Goal: Check status: Check status

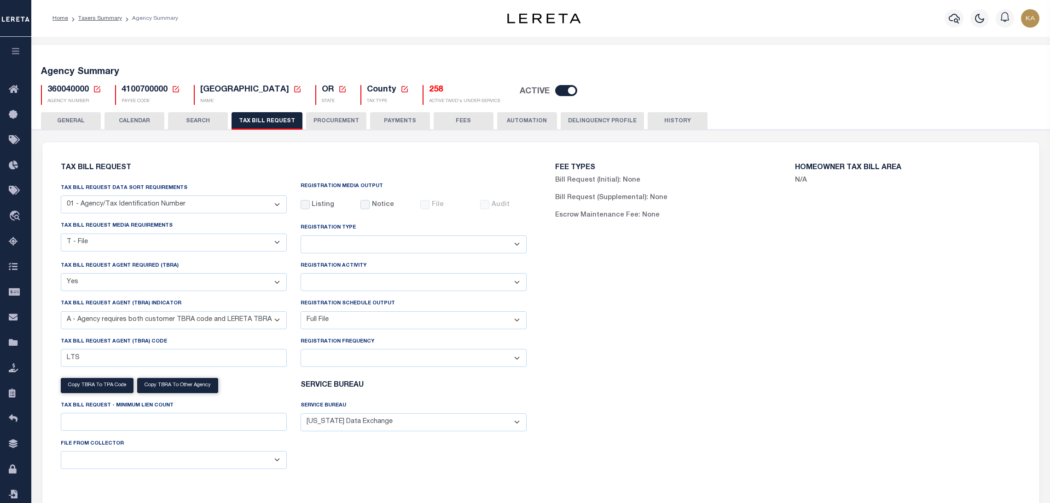
select select "22"
select select "true"
select select "9"
select select "1"
select select
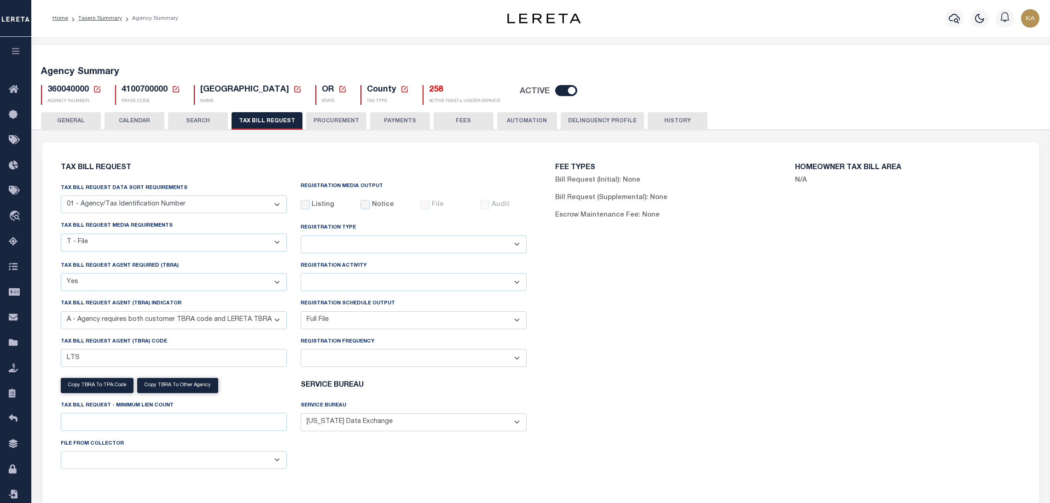
select select "4100743000"
click at [154, 116] on button "CALENDAR" at bounding box center [134, 120] width 60 height 17
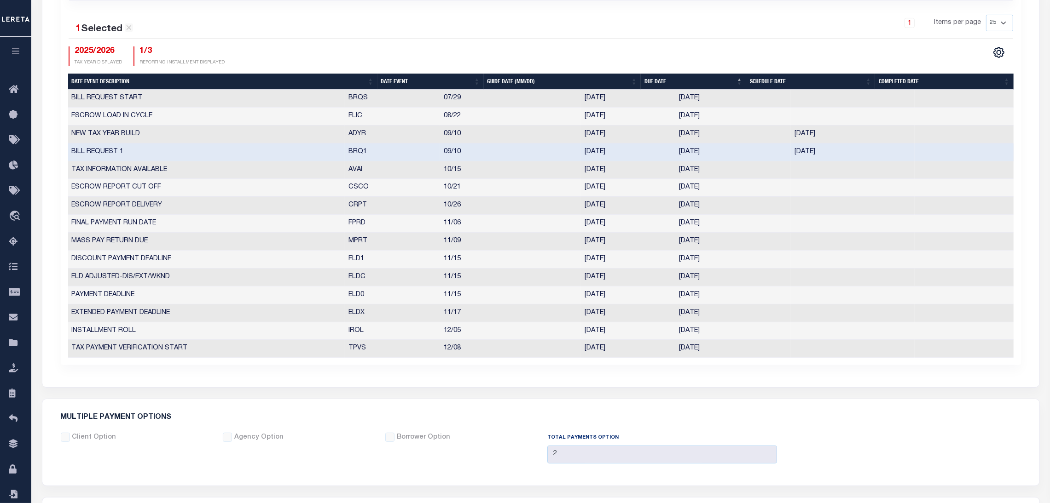
scroll to position [69, 0]
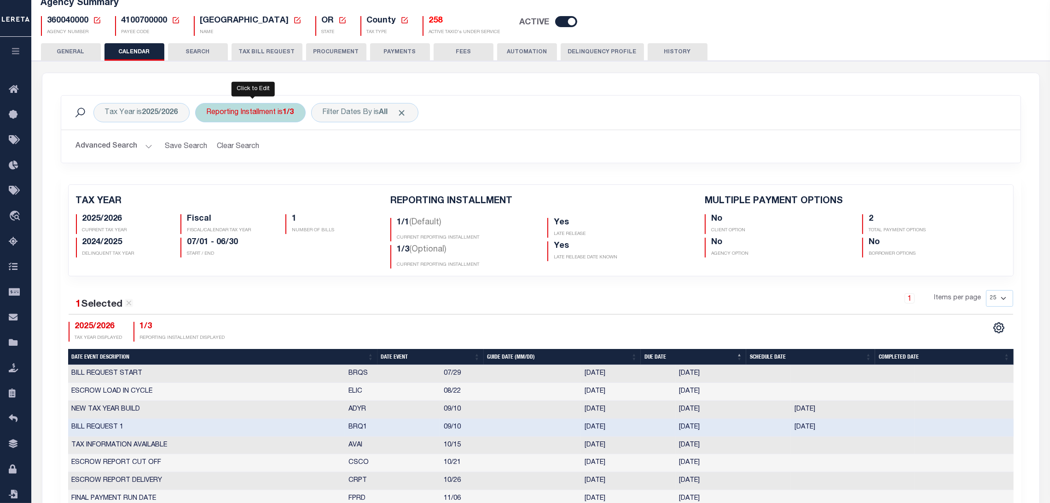
click at [273, 114] on div "Reporting Installment is 1/3 Is Contains 1/1 1/3 2/3 3/3 Cancel Apply" at bounding box center [250, 112] width 110 height 19
click at [281, 157] on select "1/1 1/3 2/3 3/3" at bounding box center [274, 157] width 135 height 17
select select "2/3"
click at [208, 149] on select "1/1 1/3 2/3 3/3" at bounding box center [274, 157] width 135 height 17
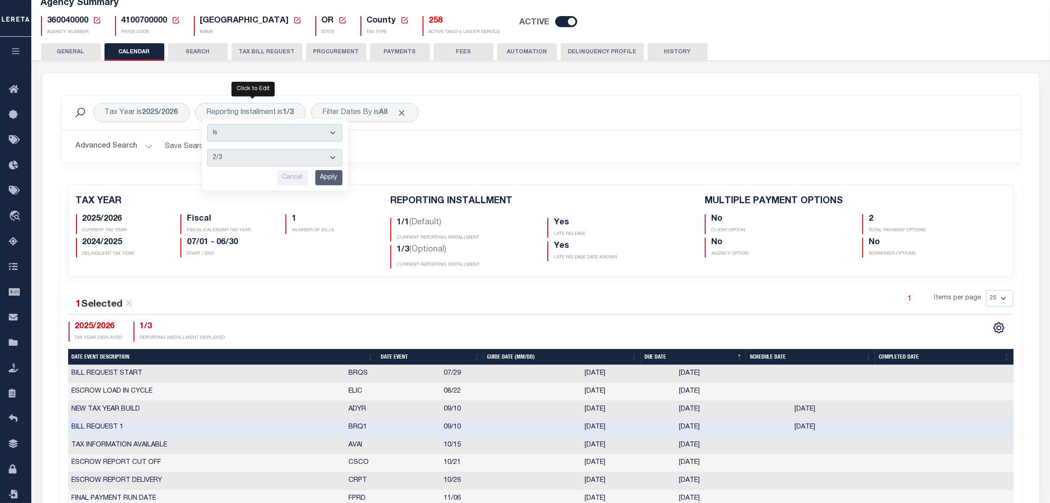
click at [322, 179] on input "Apply" at bounding box center [328, 177] width 27 height 15
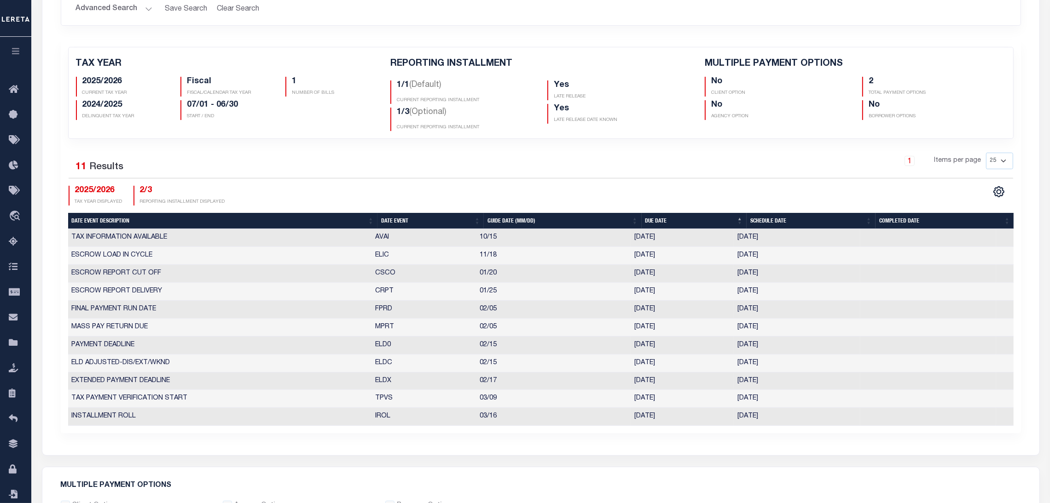
scroll to position [0, 0]
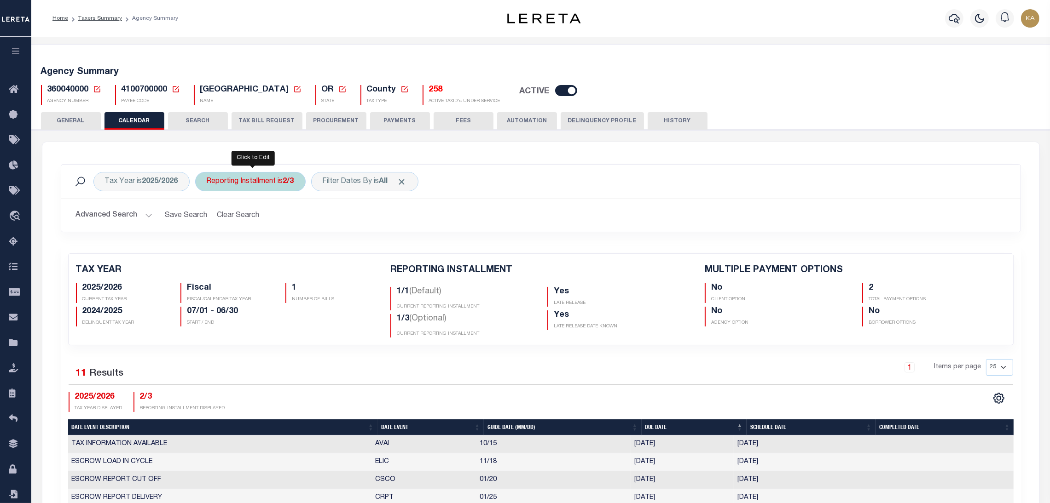
click at [241, 180] on div "Reporting Installment is 2/3" at bounding box center [250, 181] width 110 height 19
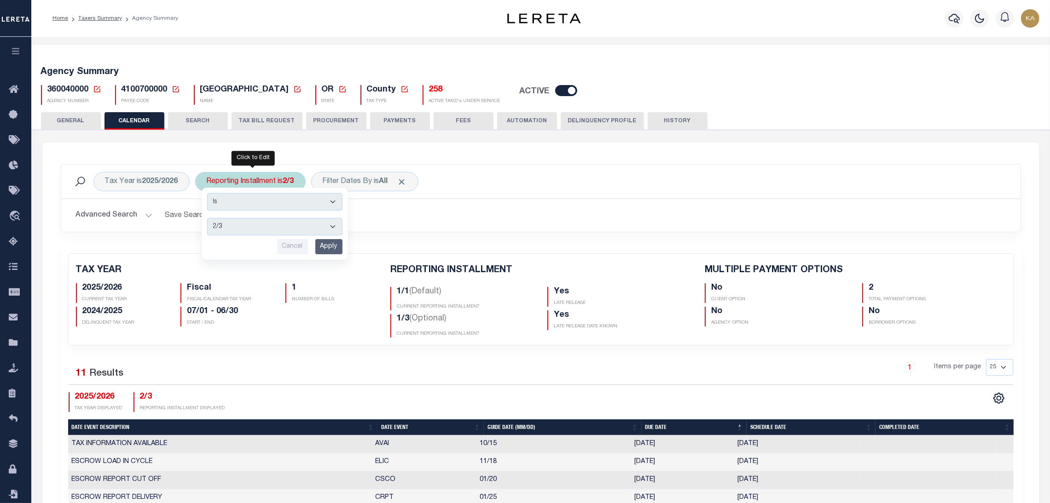
click at [261, 236] on div "Is Contains 1/1 1/3 2/3 3/3 Cancel Apply" at bounding box center [275, 224] width 146 height 72
click at [225, 231] on select "1/1 1/3 2/3 3/3" at bounding box center [274, 226] width 135 height 17
select select "1/3"
click at [208, 218] on select "1/1 1/3 2/3 3/3" at bounding box center [274, 226] width 135 height 17
click at [332, 249] on input "Apply" at bounding box center [328, 246] width 27 height 15
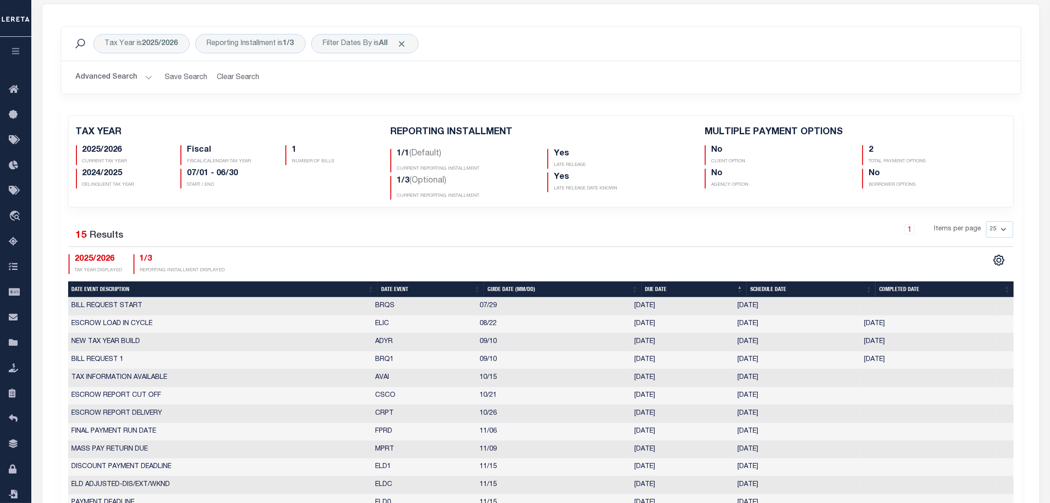
scroll to position [207, 0]
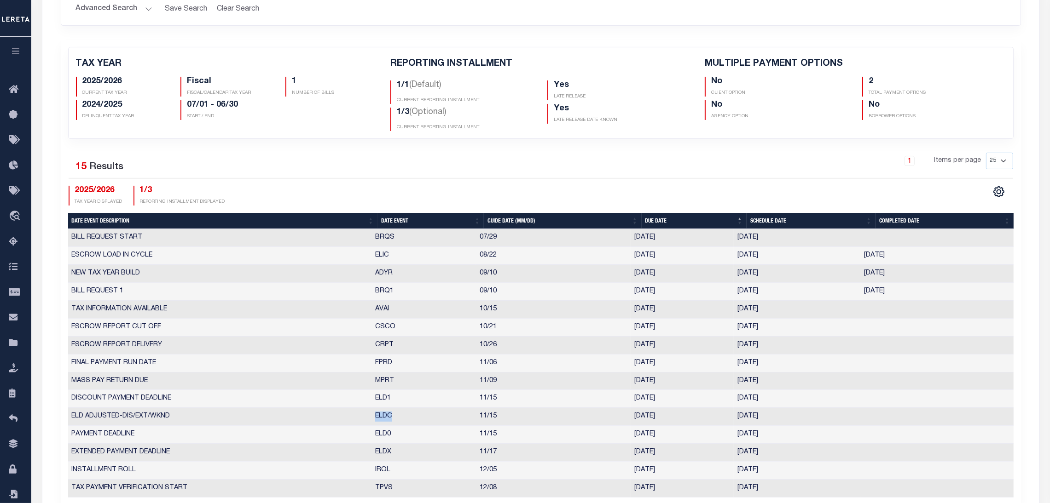
drag, startPoint x: 385, startPoint y: 418, endPoint x: 396, endPoint y: 420, distance: 11.1
click at [396, 420] on td "ELDC" at bounding box center [423, 417] width 104 height 18
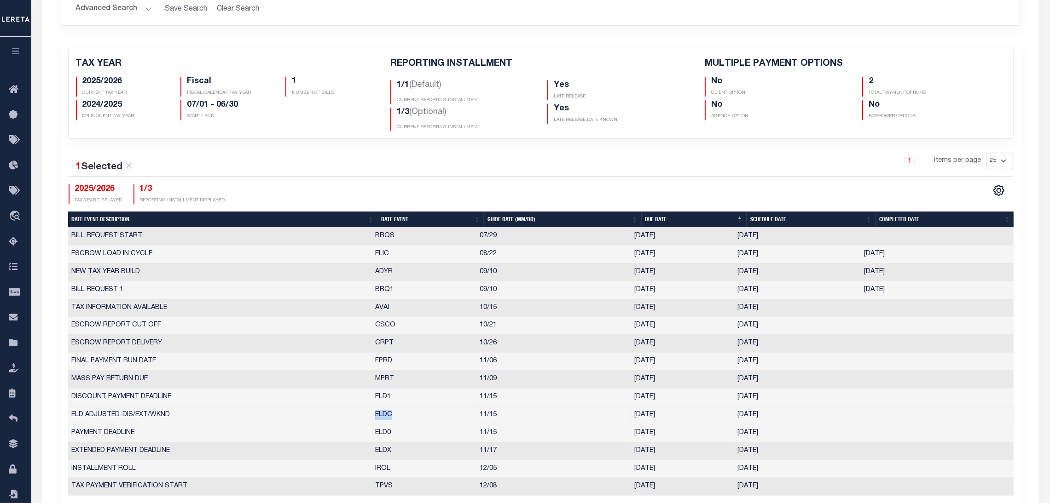
drag, startPoint x: 766, startPoint y: 421, endPoint x: 700, endPoint y: 414, distance: 66.2
click at [700, 414] on tr "ELD ADJUSTED-DIS/EXT/WKND ELDC 11/15 11/17/2025 10/20/2025 10199748" at bounding box center [540, 416] width 945 height 18
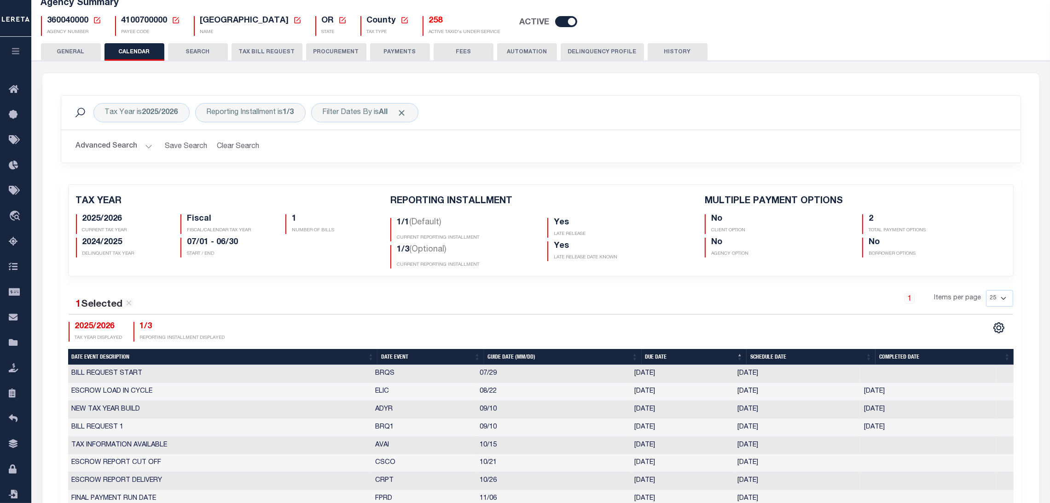
scroll to position [0, 0]
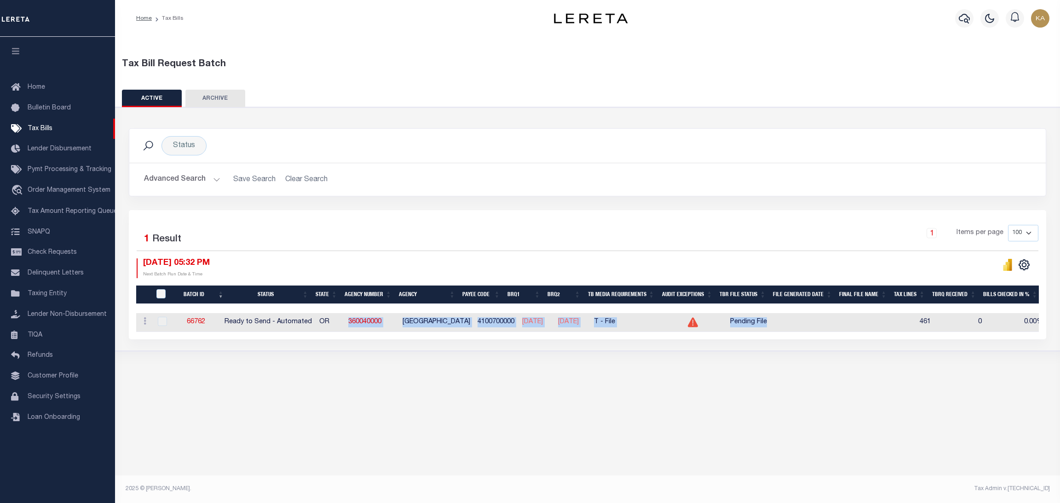
drag, startPoint x: 373, startPoint y: 323, endPoint x: 706, endPoint y: 286, distance: 335.2
click at [840, 324] on tr "ACTIONS Delete 66762 Ready to Send - Automated OR 360040000 CLATSOP COUNTY 4100…" at bounding box center [888, 322] width 1504 height 19
drag, startPoint x: 944, startPoint y: 320, endPoint x: 903, endPoint y: 322, distance: 40.5
click at [905, 321] on tr "ACTIONS [GEOGRAPHIC_DATA] 66762 Ready to Send - Automated OR 360040000 CLATSOP …" at bounding box center [888, 322] width 1504 height 19
click at [929, 326] on td "746" at bounding box center [915, 322] width 38 height 19
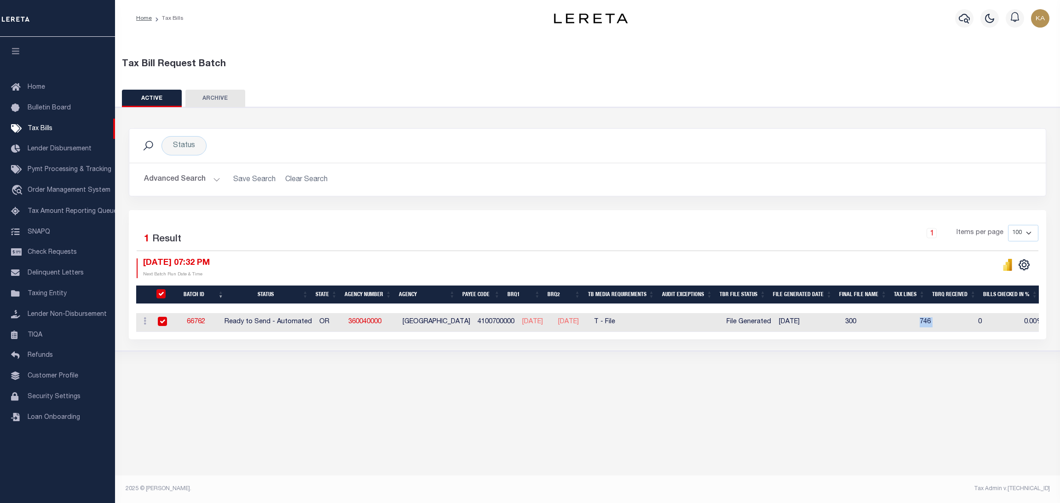
checkbox input "true"
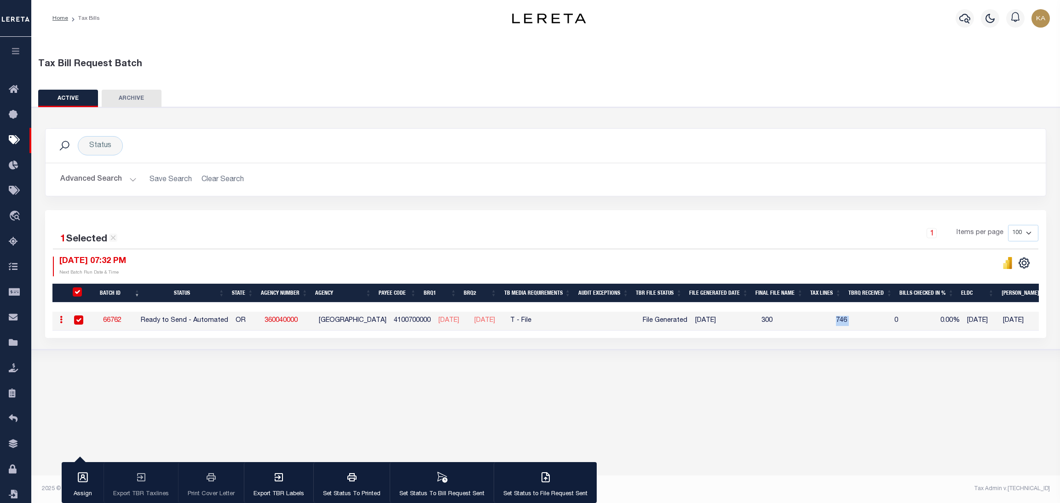
click at [836, 325] on td "746" at bounding box center [832, 321] width 38 height 19
checkbox input "false"
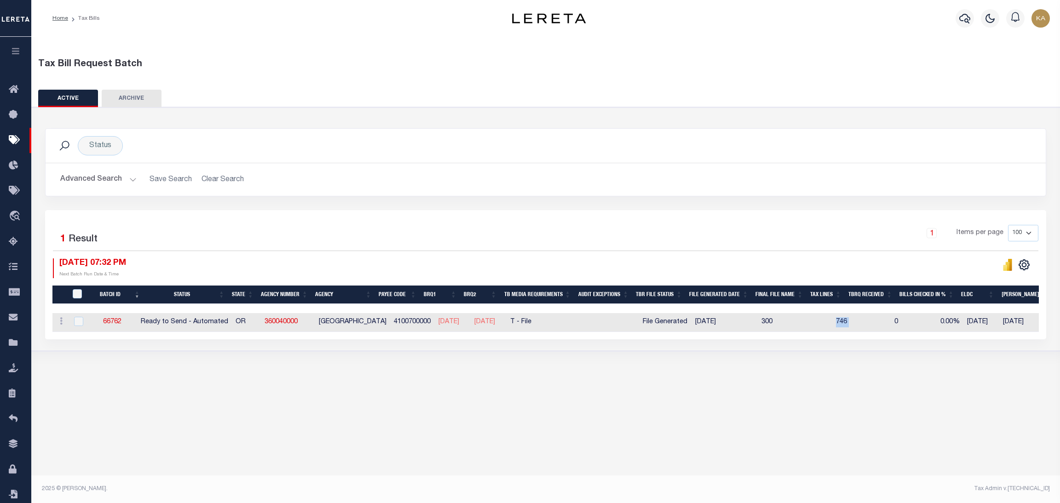
drag, startPoint x: 837, startPoint y: 324, endPoint x: 870, endPoint y: 331, distance: 33.7
click at [870, 331] on tr "ACTIONS [GEOGRAPHIC_DATA] 66762 Ready to Send - Automated OR 360040000 CLATSOP …" at bounding box center [804, 322] width 1504 height 19
